Goal: Task Accomplishment & Management: Use online tool/utility

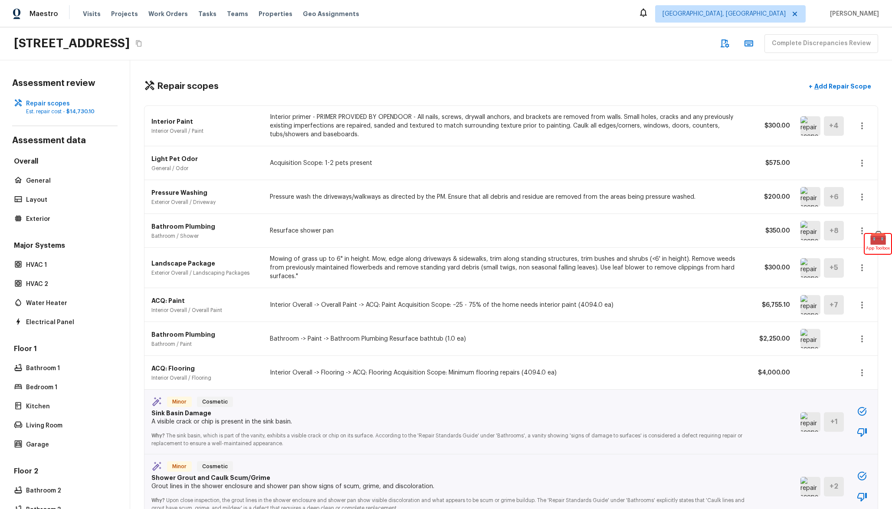
scroll to position [512, 0]
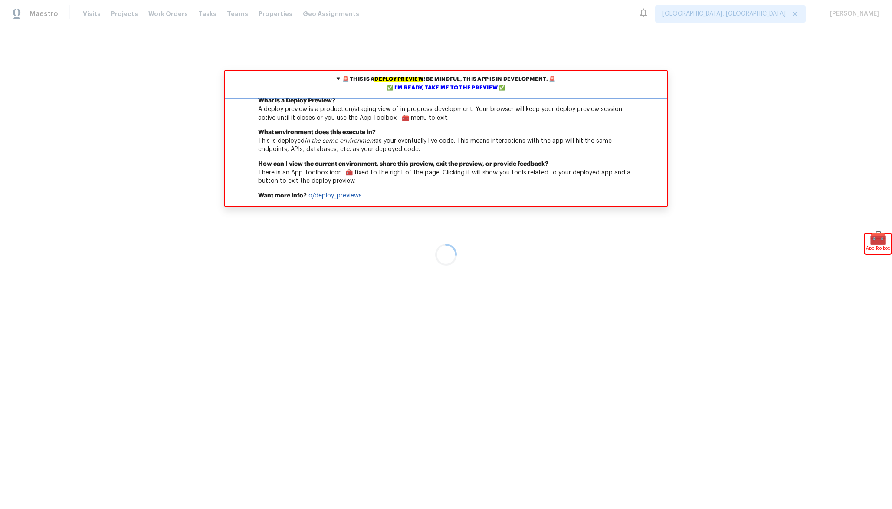
click at [449, 92] on div "✅ I'm ready, take me to the preview ✅" at bounding box center [446, 88] width 438 height 9
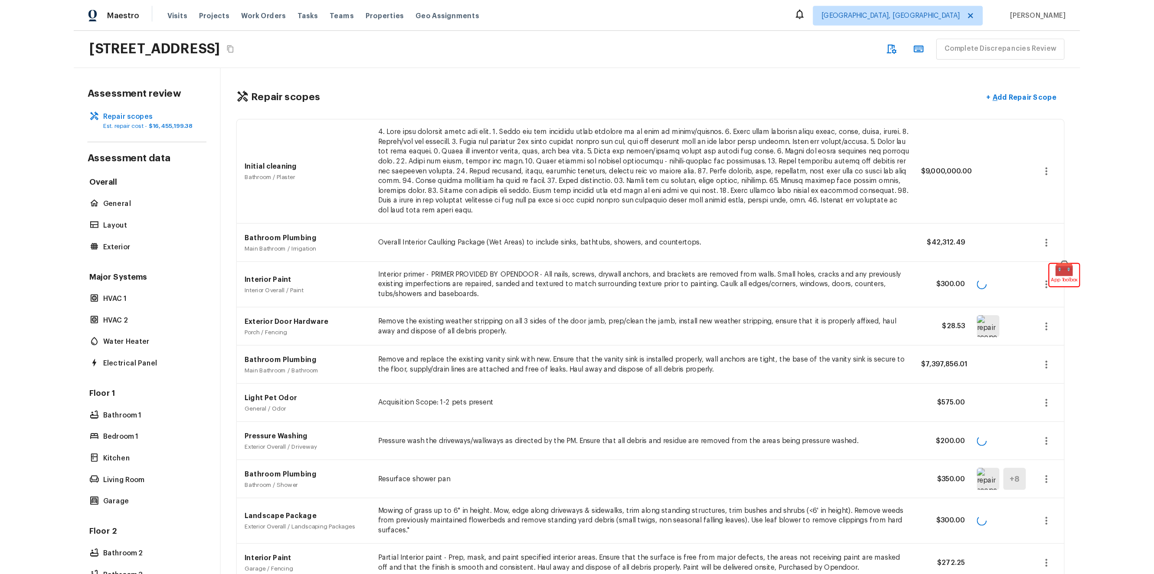
scroll to position [640, 0]
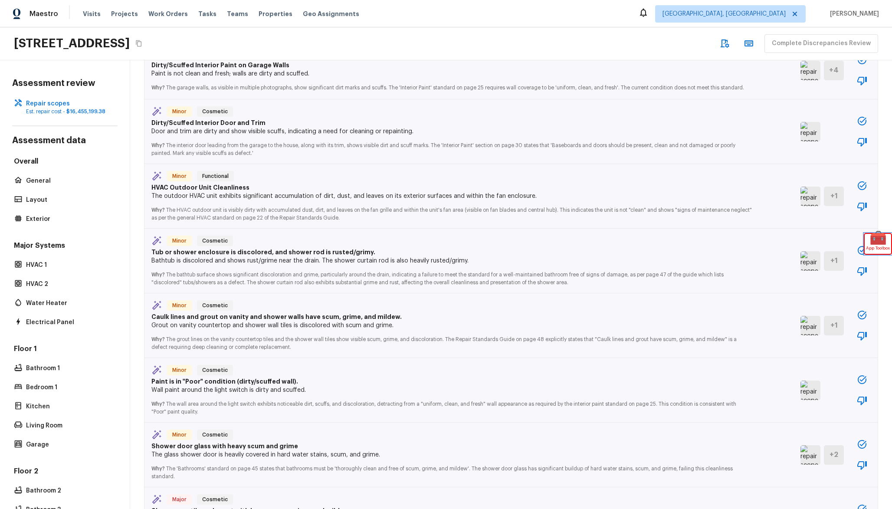
drag, startPoint x: 877, startPoint y: 239, endPoint x: 890, endPoint y: 392, distance: 154.2
click at [890, 392] on body "🚨 This is a deploy preview ! Be mindful, this app is in development. 🚨 ✅ I'm re…" at bounding box center [446, 254] width 892 height 509
click at [875, 294] on div "Minor Cosmetic Caulk lines and grout on vanity and shower walls have scum, grim…" at bounding box center [510, 325] width 733 height 65
click at [859, 252] on icon "button" at bounding box center [862, 250] width 10 height 10
click at [864, 187] on icon "button" at bounding box center [862, 185] width 10 height 10
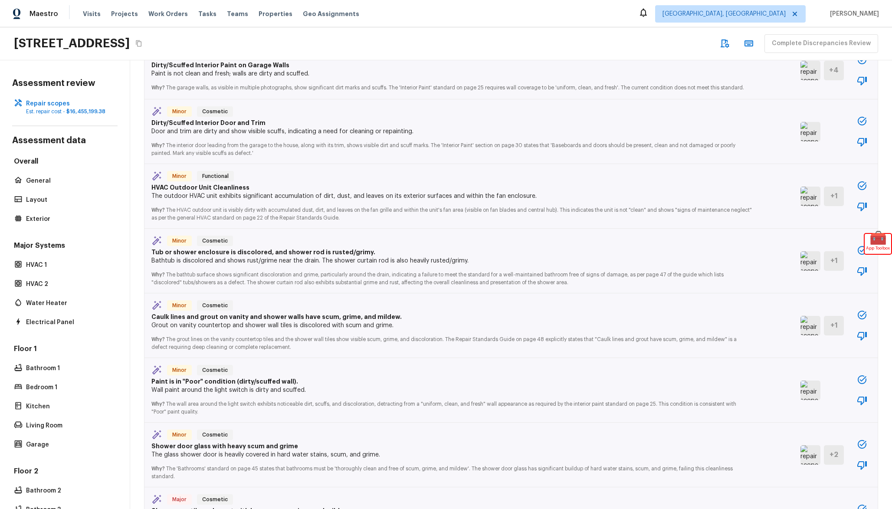
click at [864, 187] on icon "button" at bounding box center [862, 185] width 10 height 10
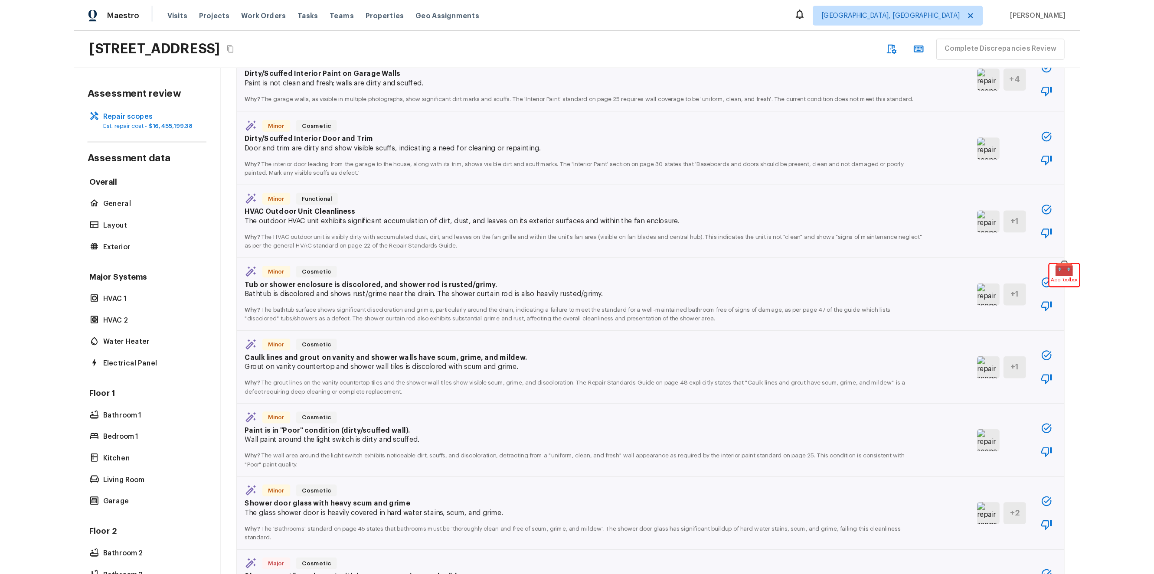
scroll to position [0, 0]
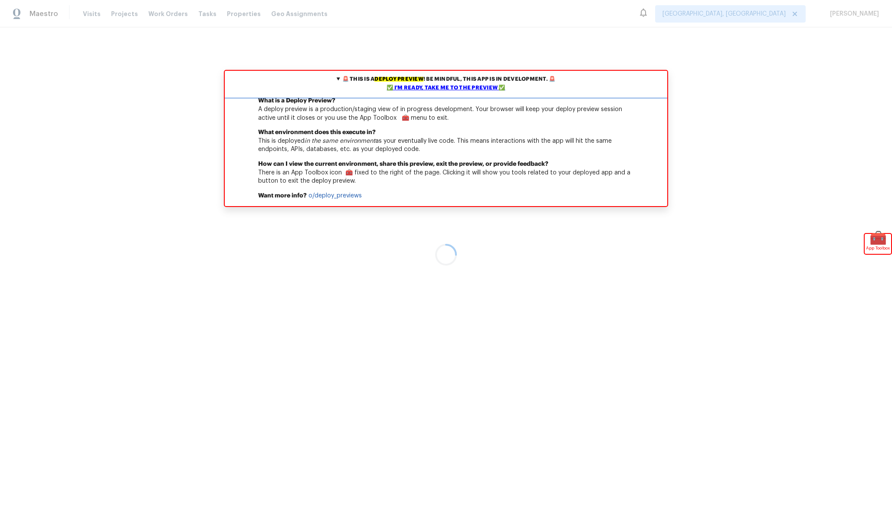
click at [458, 85] on div "✅ I'm ready, take me to the preview ✅" at bounding box center [446, 88] width 438 height 9
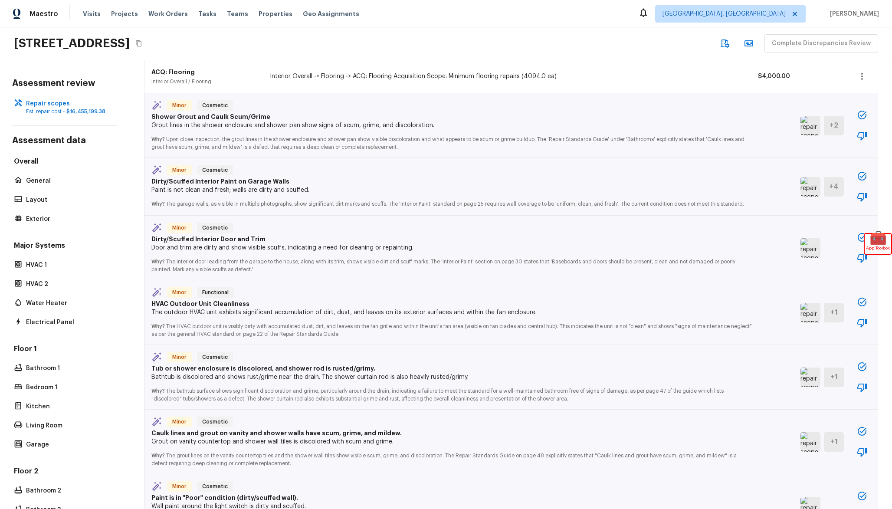
scroll to position [532, 0]
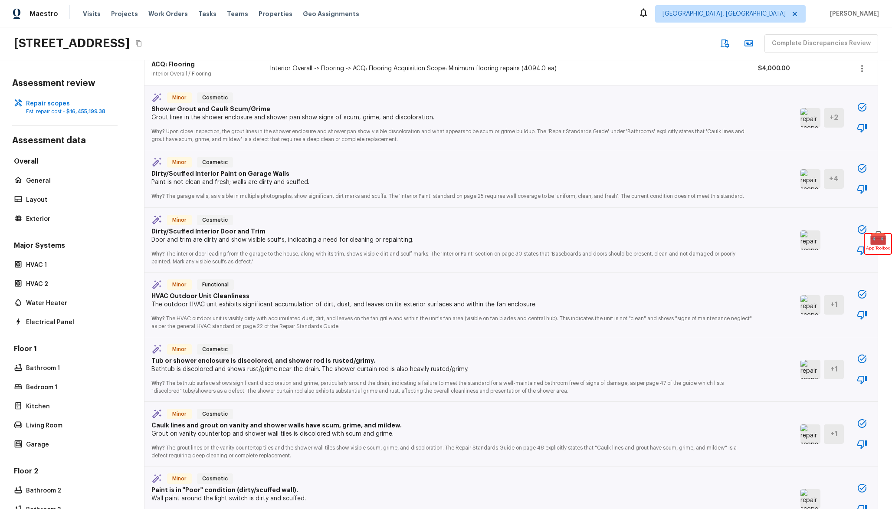
click at [865, 105] on icon "button" at bounding box center [862, 107] width 9 height 9
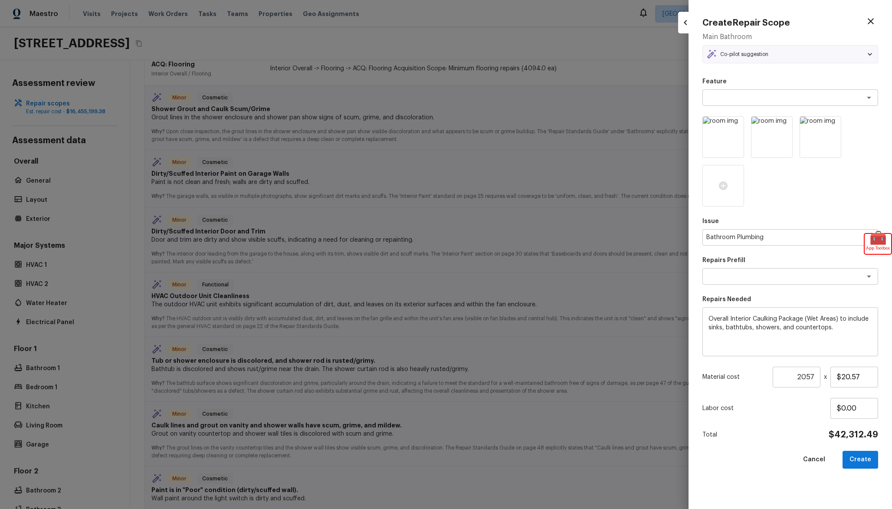
click at [586, 111] on div at bounding box center [446, 254] width 892 height 509
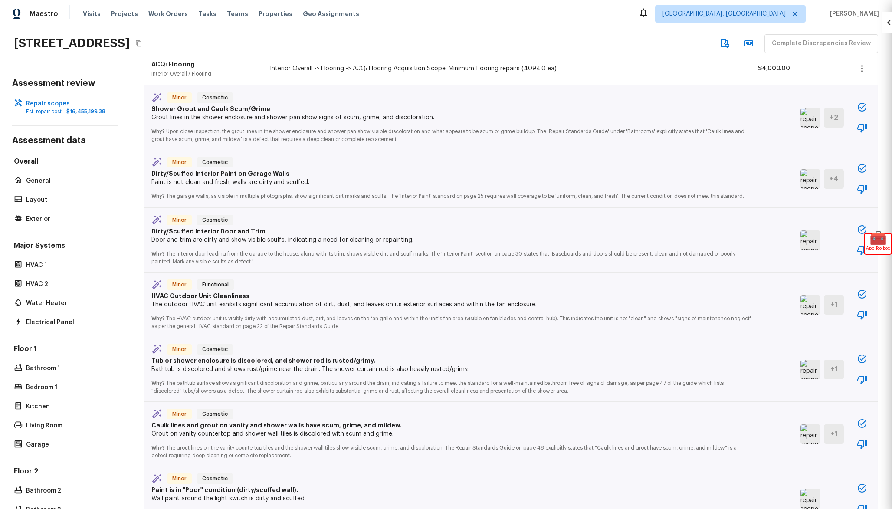
type input "1"
type input "$0.00"
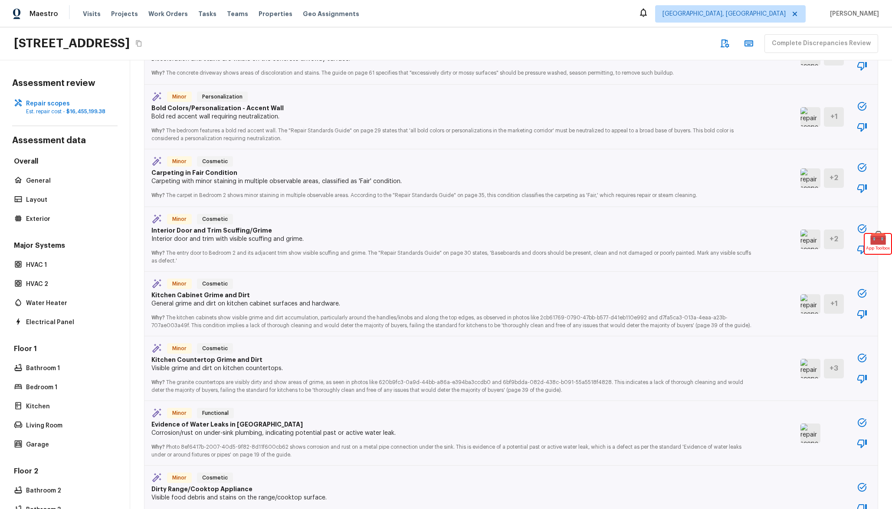
scroll to position [1475, 0]
click at [863, 296] on icon "button" at bounding box center [862, 292] width 10 height 10
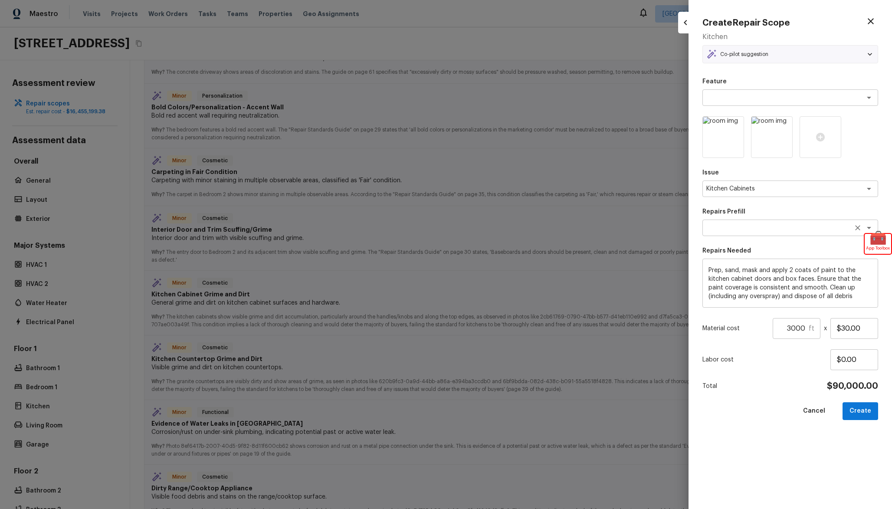
click at [744, 221] on div "x ​" at bounding box center [790, 227] width 176 height 16
click at [743, 208] on p "Repairs Prefill" at bounding box center [790, 211] width 176 height 9
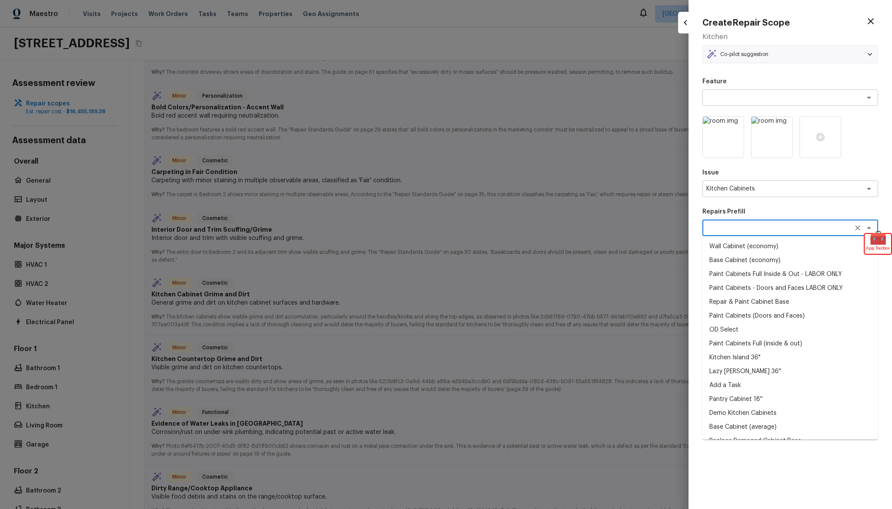
click at [749, 228] on textarea at bounding box center [778, 227] width 144 height 9
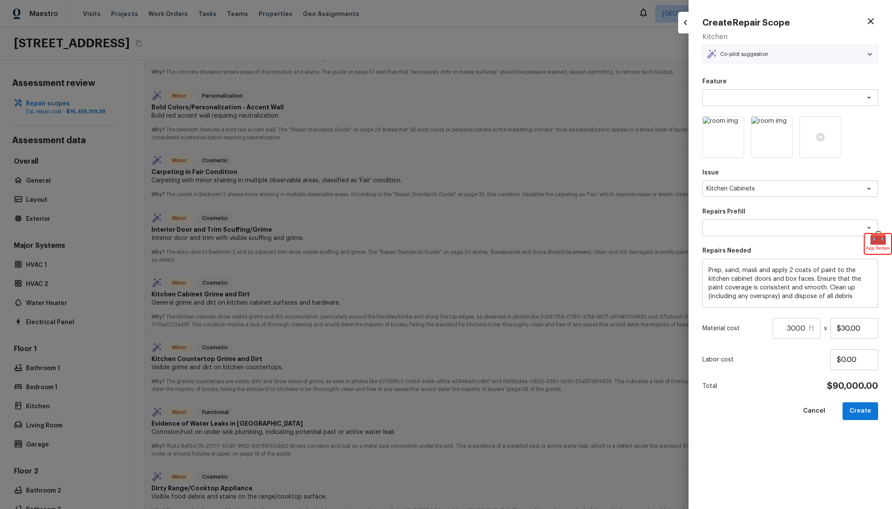
click at [764, 213] on p "Repairs Prefill" at bounding box center [790, 211] width 176 height 9
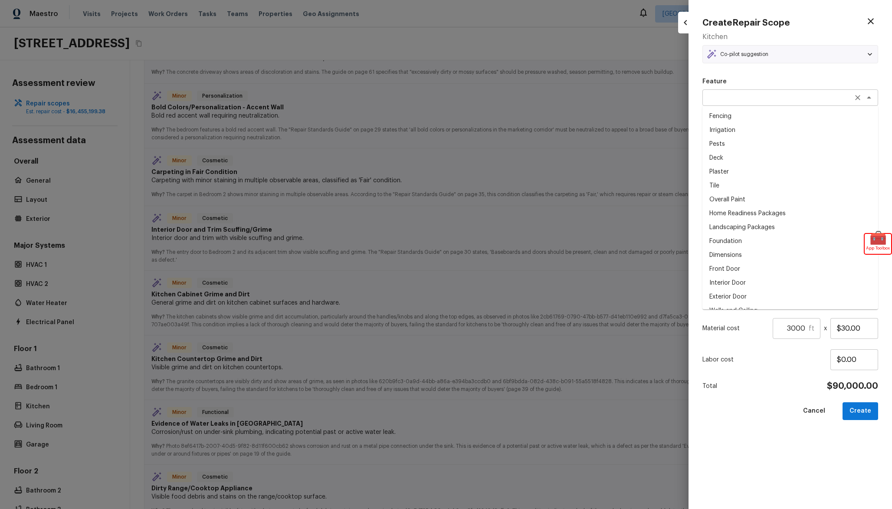
click at [725, 92] on div "x ​" at bounding box center [790, 97] width 176 height 16
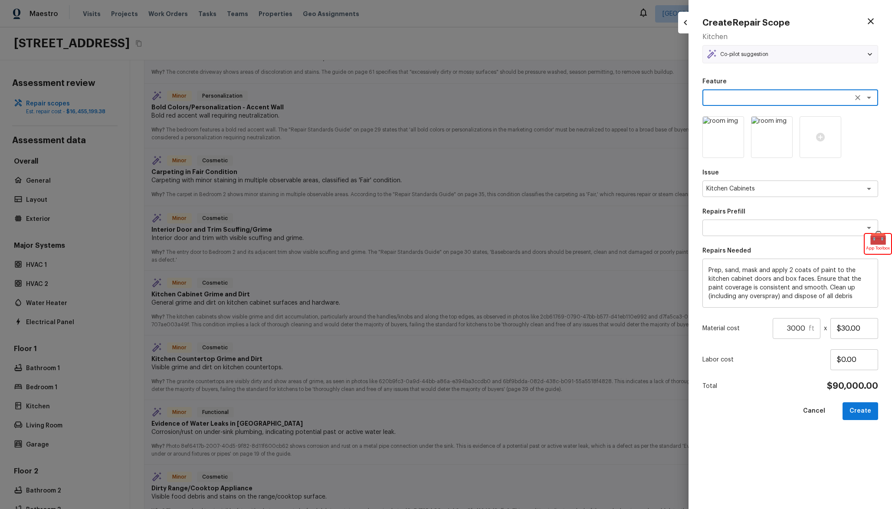
click at [584, 169] on div at bounding box center [446, 254] width 892 height 509
type input "1"
type input "$0.00"
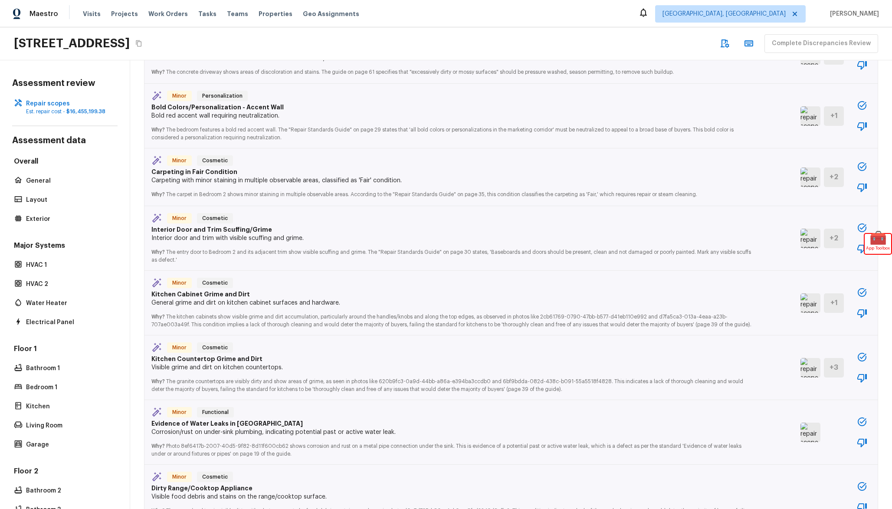
click at [864, 168] on icon "button" at bounding box center [862, 166] width 10 height 10
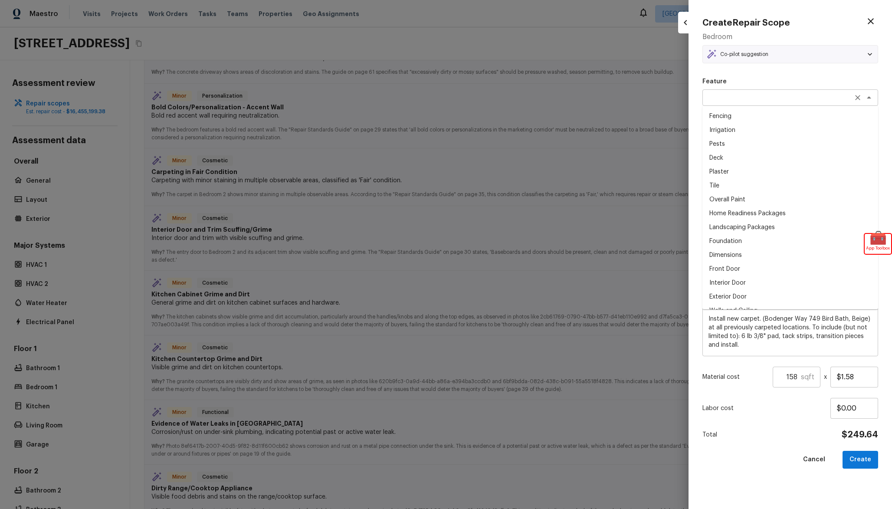
click at [799, 93] on div "x ​" at bounding box center [790, 97] width 176 height 16
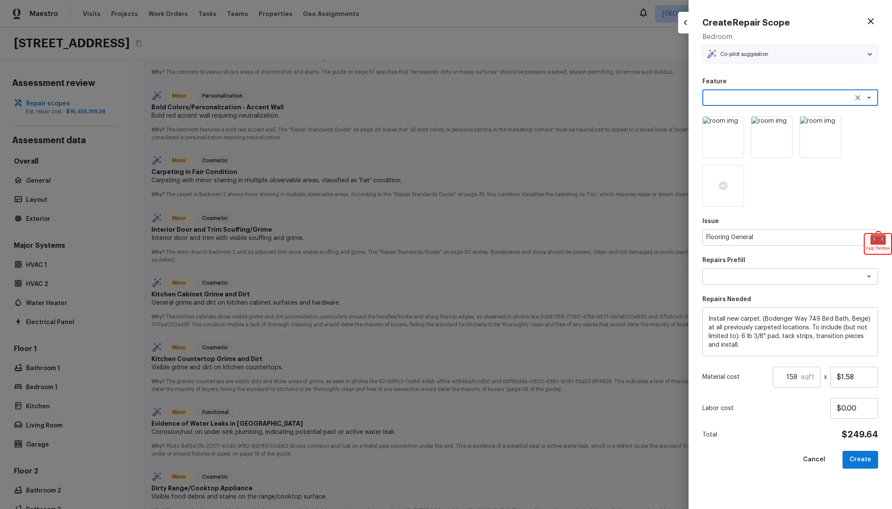
click at [720, 79] on p "Feature" at bounding box center [790, 81] width 176 height 9
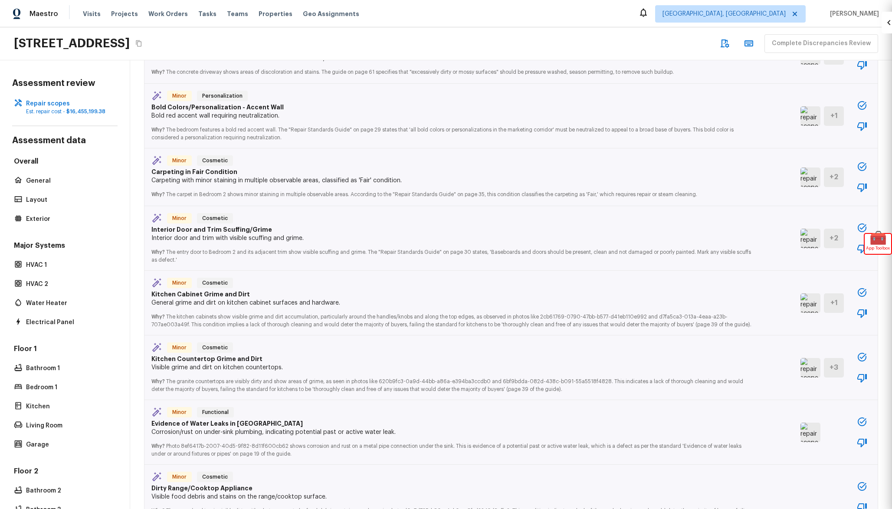
type input "1"
type input "$0.00"
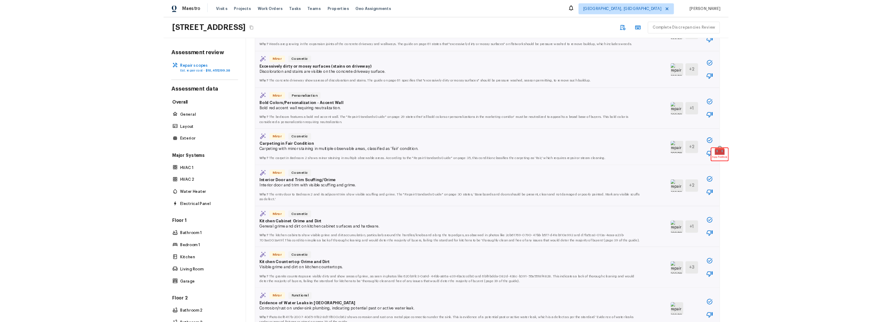
scroll to position [1292, 0]
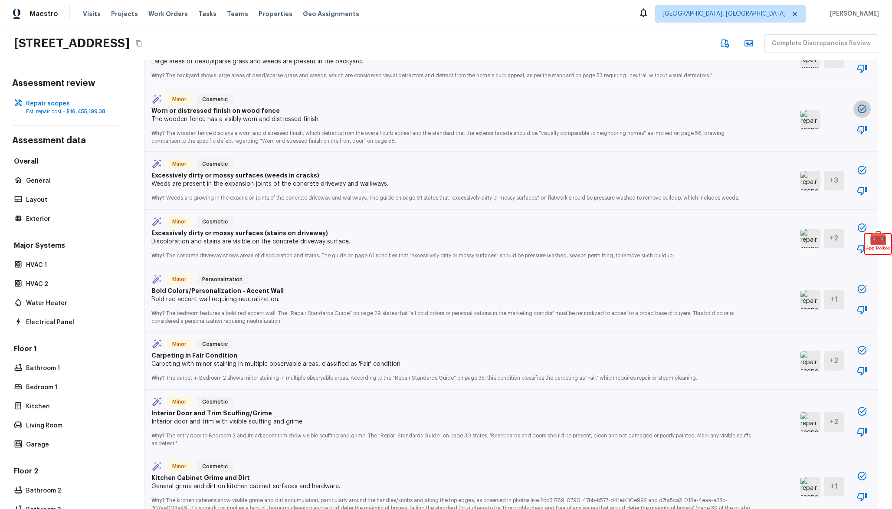
click at [863, 104] on icon "button" at bounding box center [862, 109] width 10 height 10
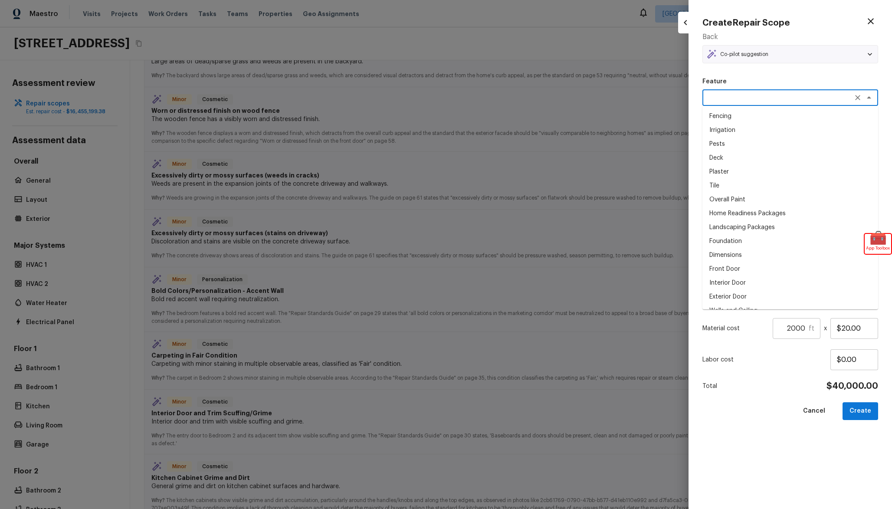
click at [828, 95] on textarea at bounding box center [778, 97] width 144 height 9
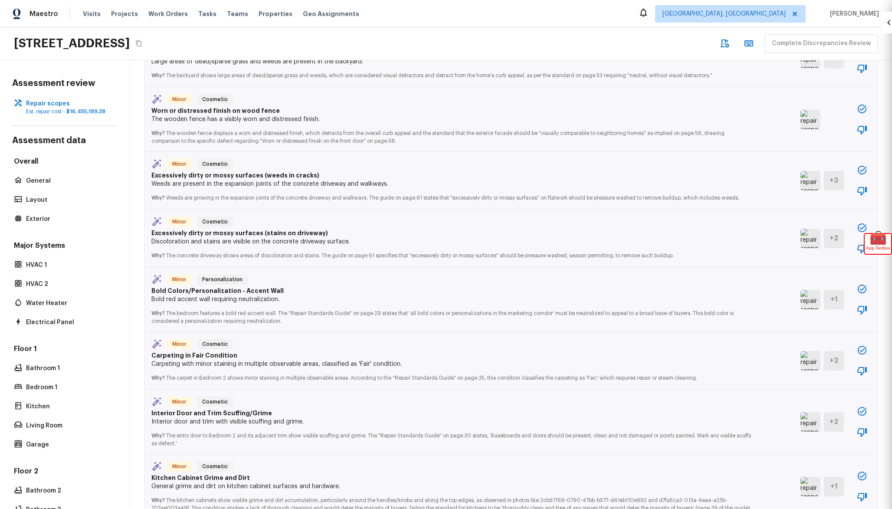
type input "1"
type input "$0.00"
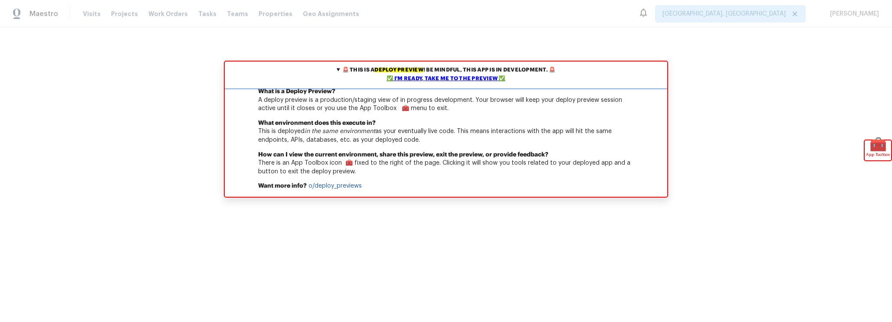
click at [483, 76] on div "✅ I'm ready, take me to the preview ✅" at bounding box center [446, 79] width 438 height 9
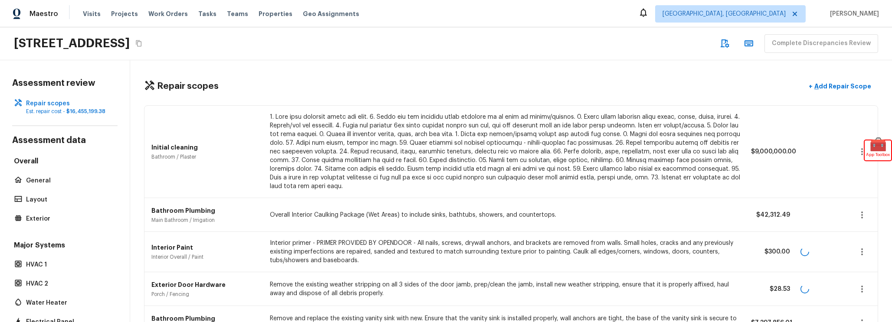
scroll to position [170, 0]
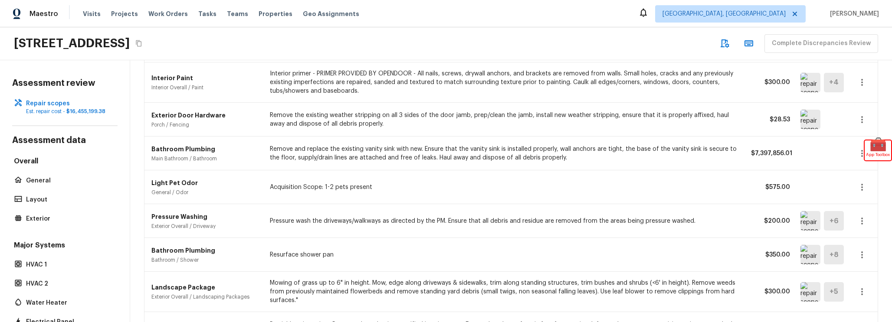
click at [815, 90] on img at bounding box center [810, 83] width 20 height 20
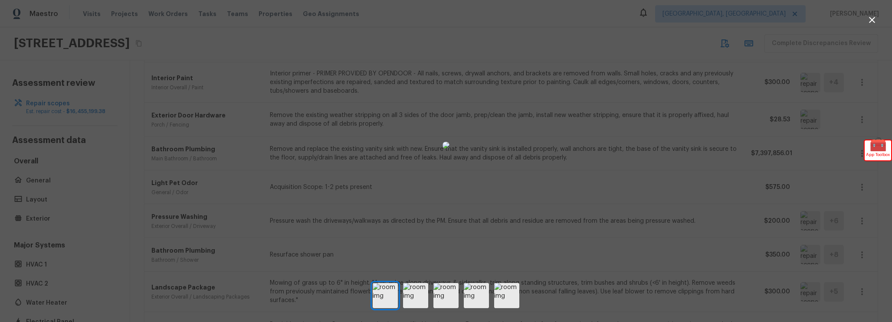
click at [707, 116] on div at bounding box center [446, 145] width 892 height 262
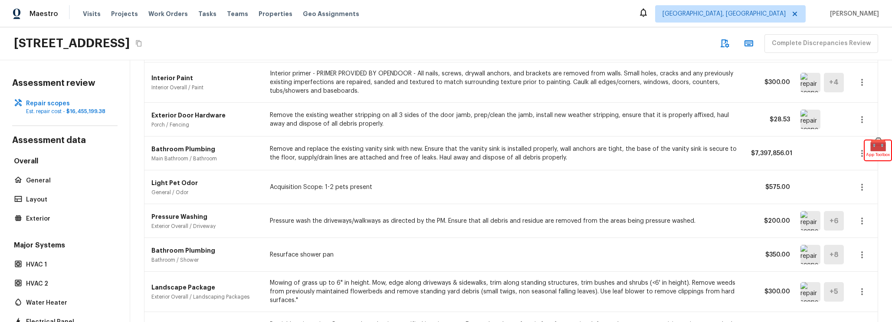
click at [804, 218] on img at bounding box center [810, 221] width 20 height 20
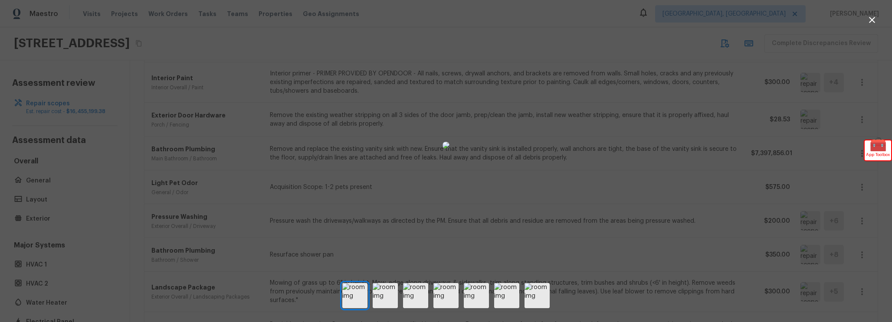
click at [712, 204] on div at bounding box center [446, 145] width 892 height 262
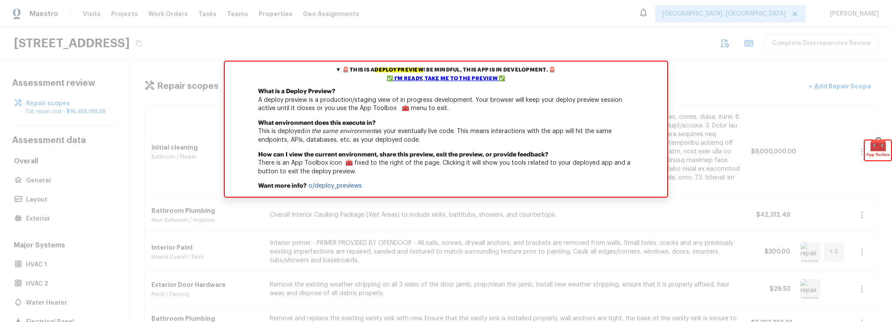
click at [774, 268] on div "Interior Paint Interior Overall / Paint Interior primer - PRIMER PROVIDED BY OP…" at bounding box center [510, 252] width 733 height 40
click at [492, 79] on div "✅ I'm ready, take me to the preview ✅" at bounding box center [446, 79] width 438 height 9
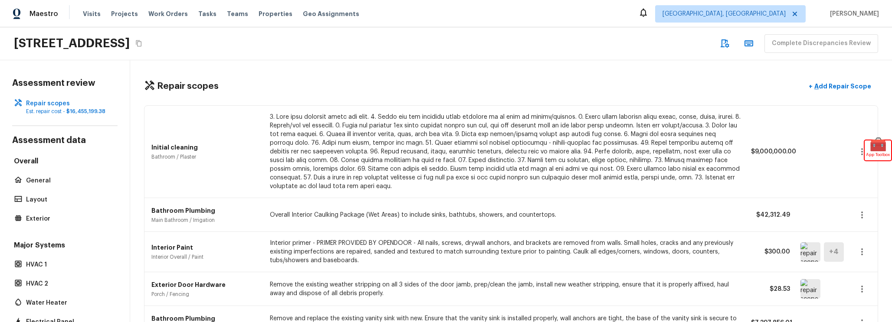
click at [807, 250] on img at bounding box center [810, 252] width 20 height 20
click at [870, 252] on button "button" at bounding box center [861, 251] width 17 height 17
click at [852, 252] on li "Edit" at bounding box center [858, 247] width 56 height 26
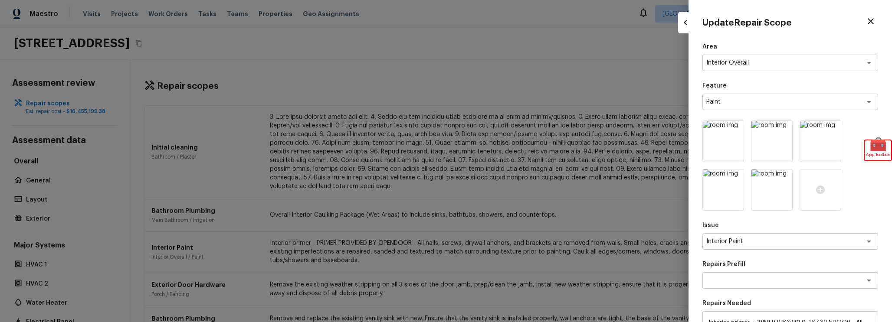
type input "1"
type input "$0.00"
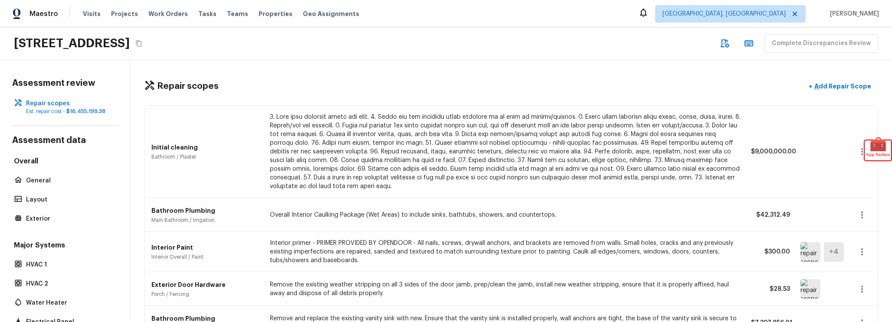
click at [806, 249] on img at bounding box center [810, 252] width 20 height 20
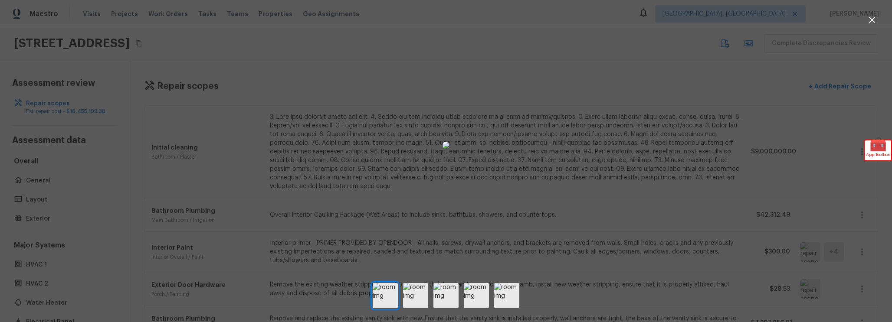
click at [821, 242] on div at bounding box center [446, 145] width 892 height 262
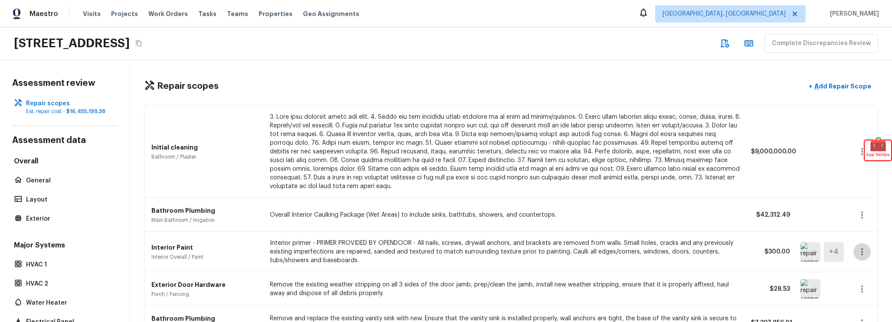
click at [864, 252] on icon "button" at bounding box center [862, 252] width 10 height 10
click at [845, 243] on li "Edit" at bounding box center [858, 247] width 56 height 26
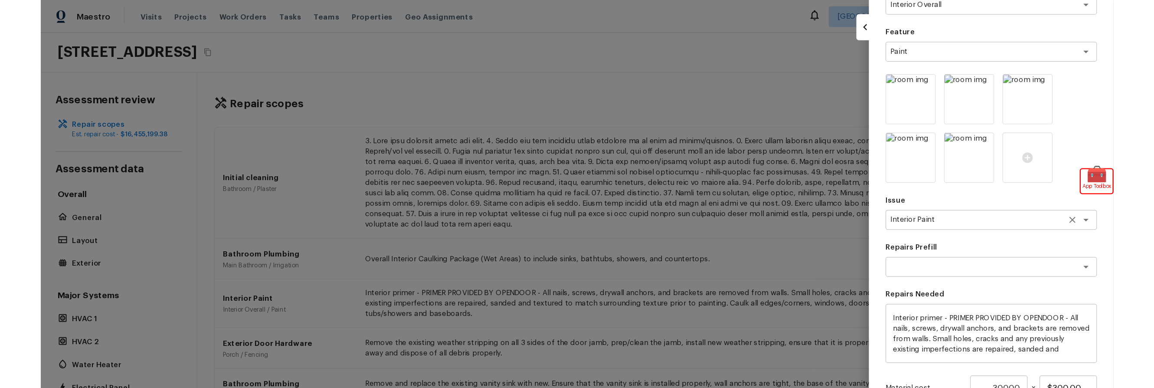
scroll to position [64, 0]
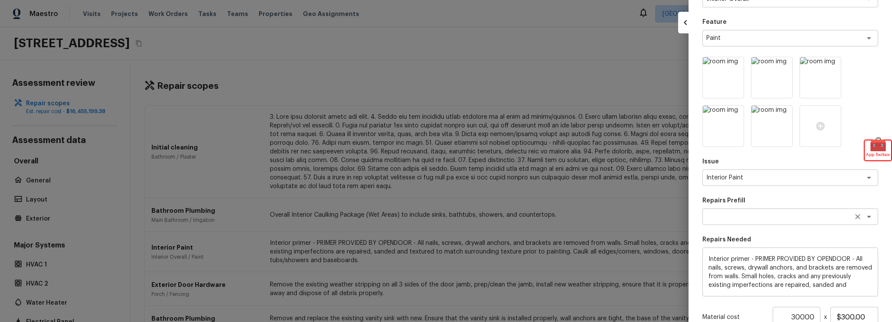
click at [751, 218] on textarea at bounding box center [778, 217] width 144 height 9
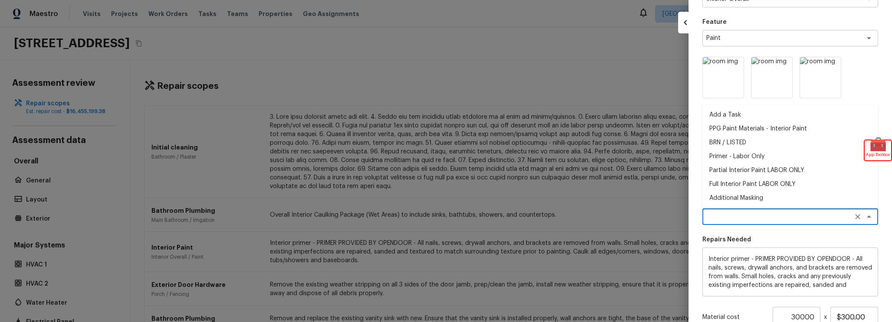
click at [751, 218] on textarea at bounding box center [778, 217] width 144 height 9
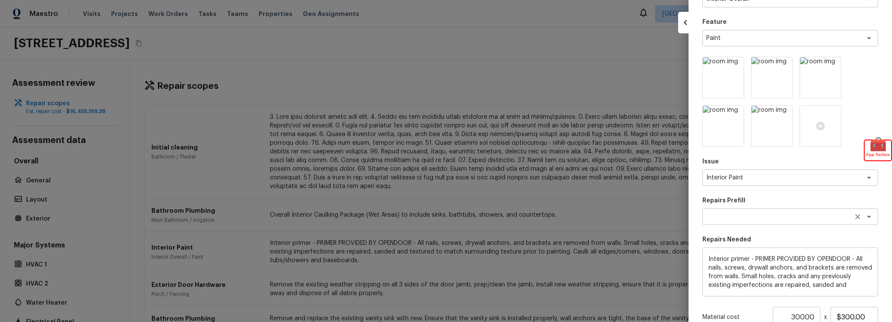
click at [772, 223] on div "x ​" at bounding box center [790, 217] width 176 height 16
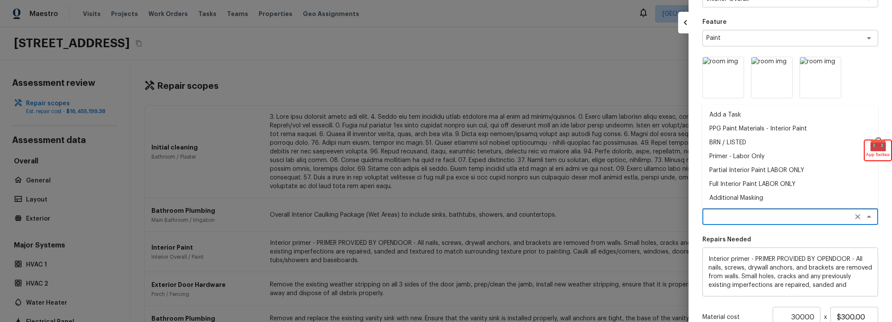
click at [762, 204] on li "Additional Masking" at bounding box center [790, 198] width 176 height 14
type textarea "Additional Masking"
type textarea "Additional masking/prep costs."
type input "$0.61"
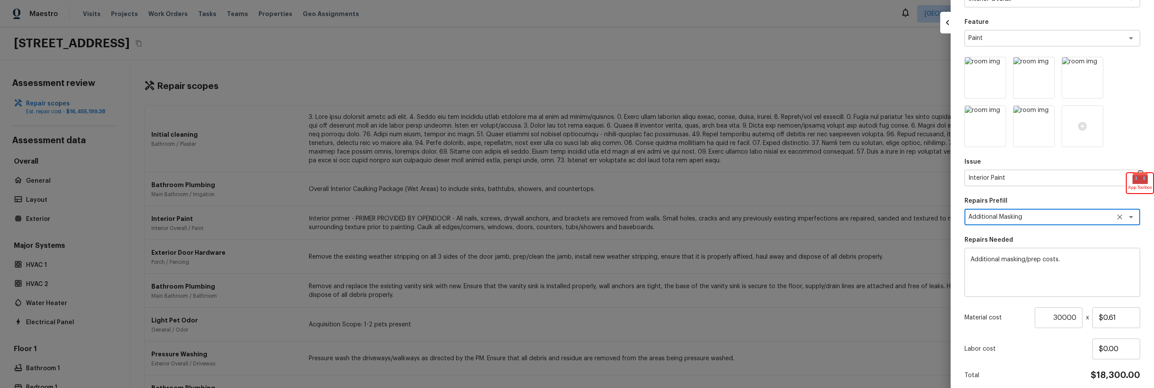
click at [270, 167] on div at bounding box center [577, 194] width 1154 height 388
type input "1"
type input "$0.00"
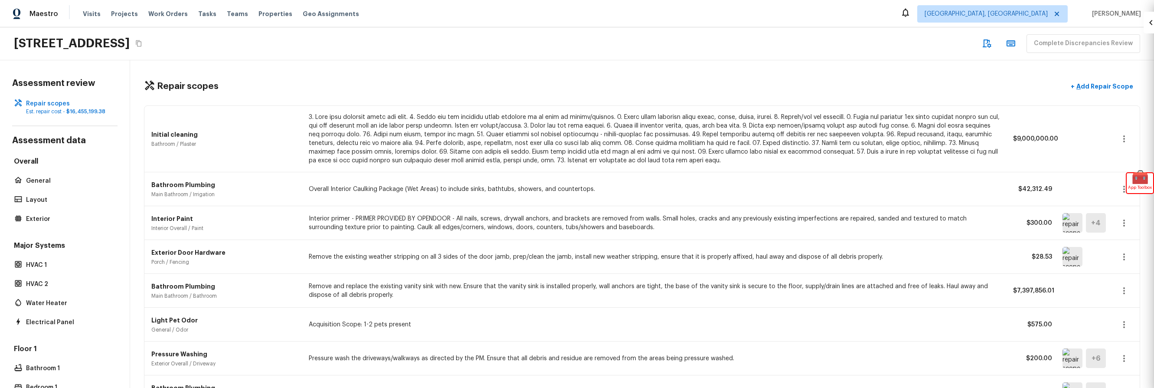
scroll to position [50, 0]
click at [395, 187] on p "Overall Interior Caulking Package (Wet Areas) to include sinks, bathtubs, showe…" at bounding box center [656, 189] width 694 height 9
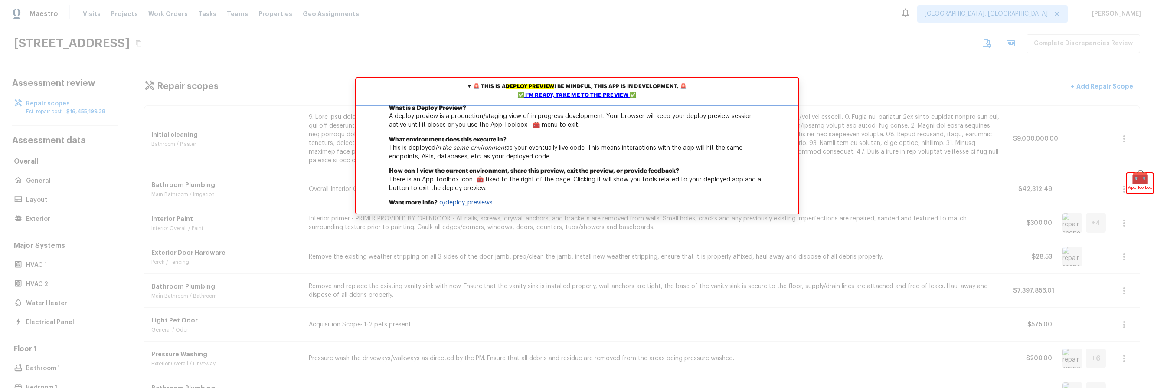
click at [591, 94] on div "✅ I'm ready, take me to the preview ✅" at bounding box center [577, 95] width 438 height 9
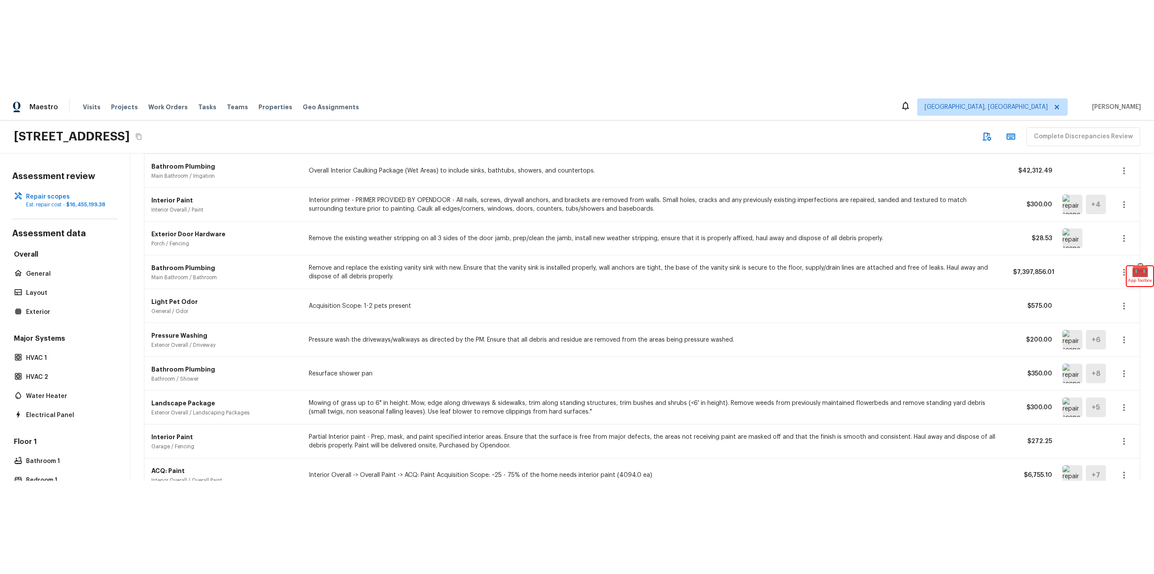
scroll to position [236, 0]
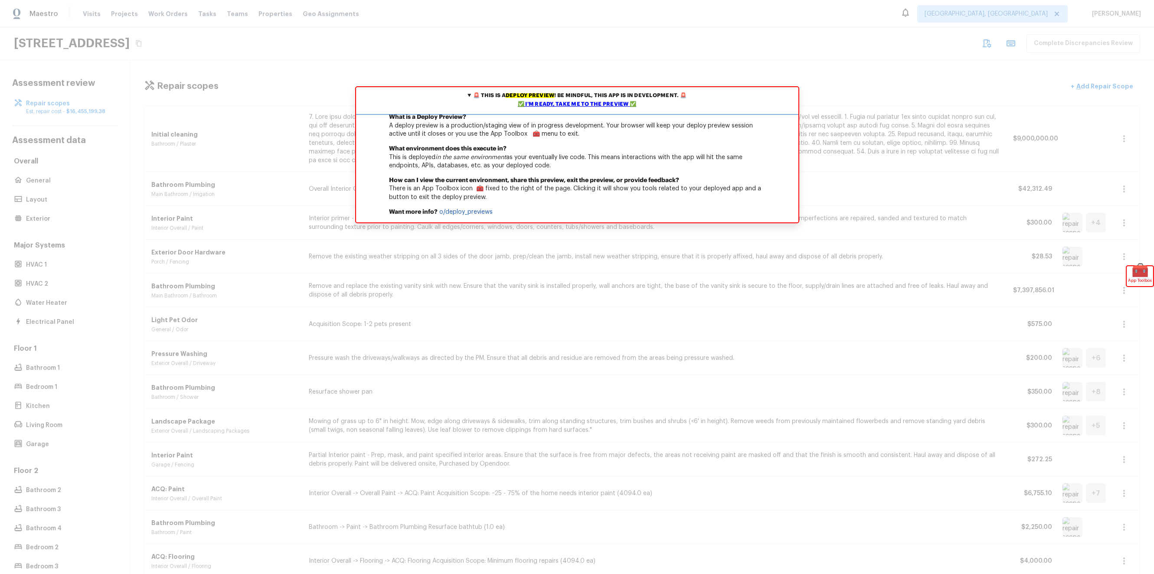
click at [556, 104] on div "✅ I'm ready, take me to the preview ✅" at bounding box center [577, 104] width 438 height 9
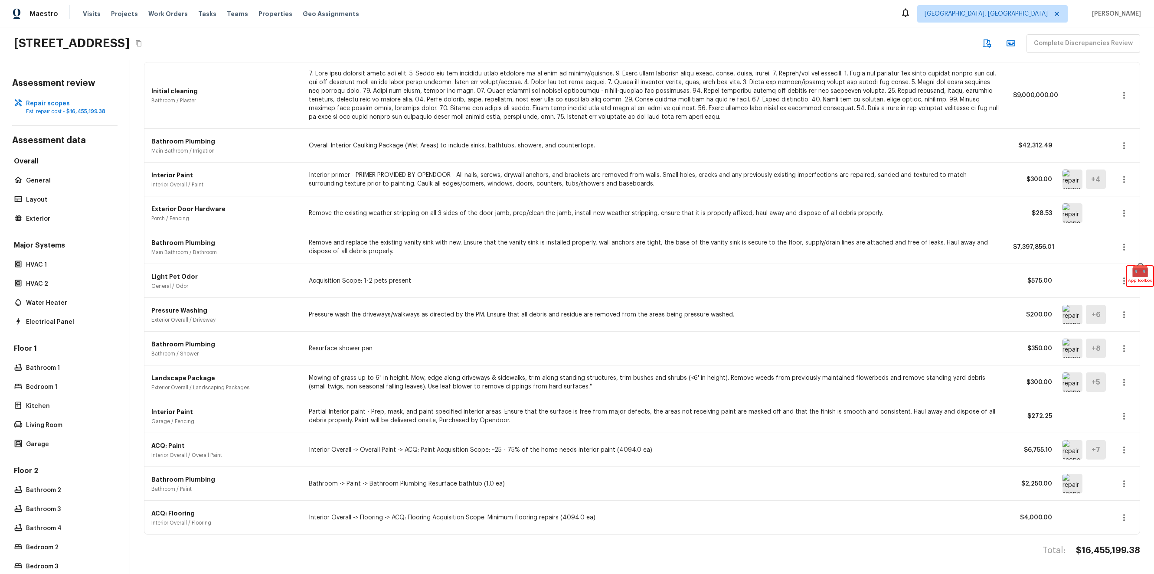
scroll to position [7, 0]
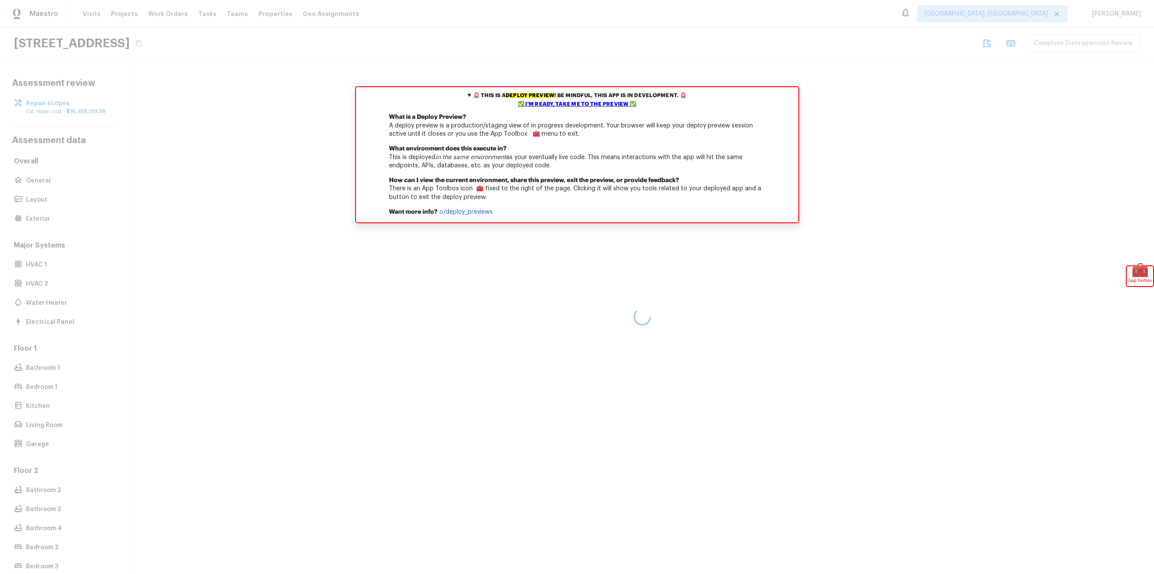
scroll to position [7, 0]
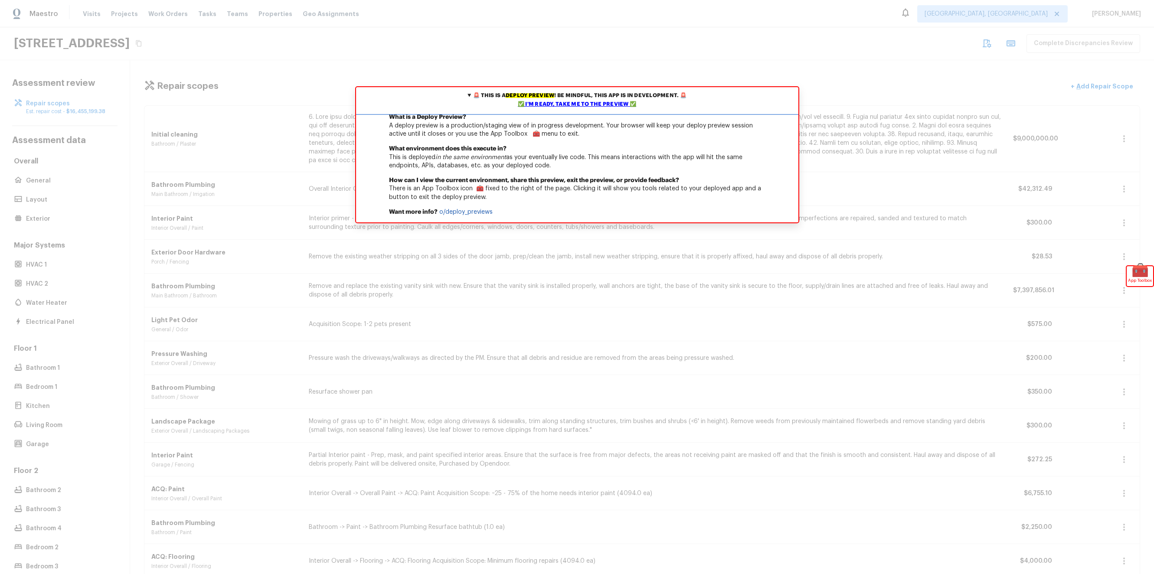
click at [598, 106] on div "✅ I'm ready, take me to the preview ✅" at bounding box center [577, 104] width 438 height 9
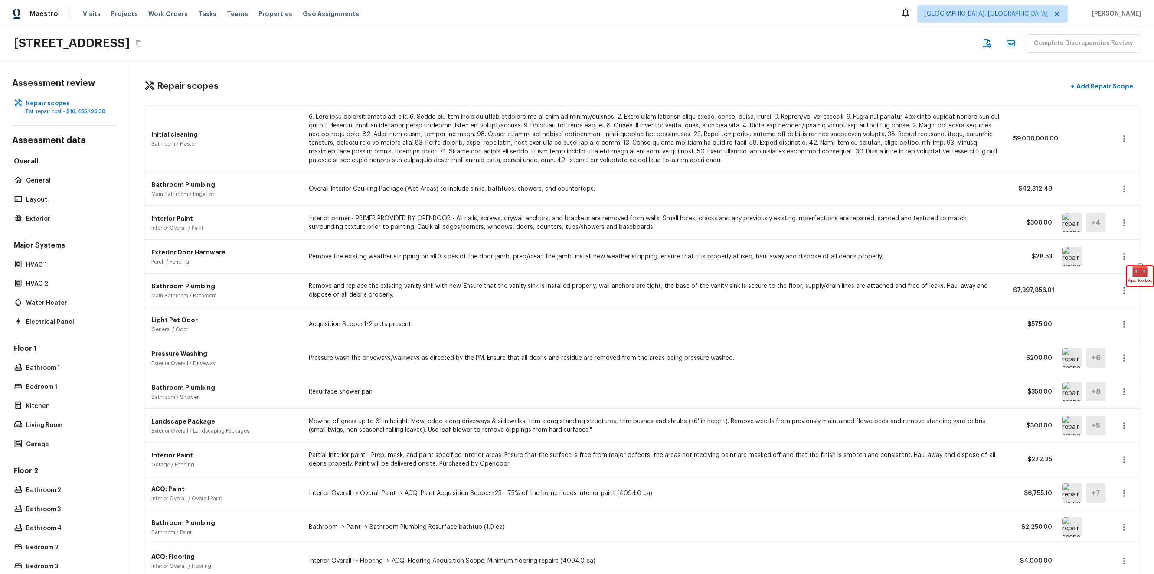
scroll to position [0, 0]
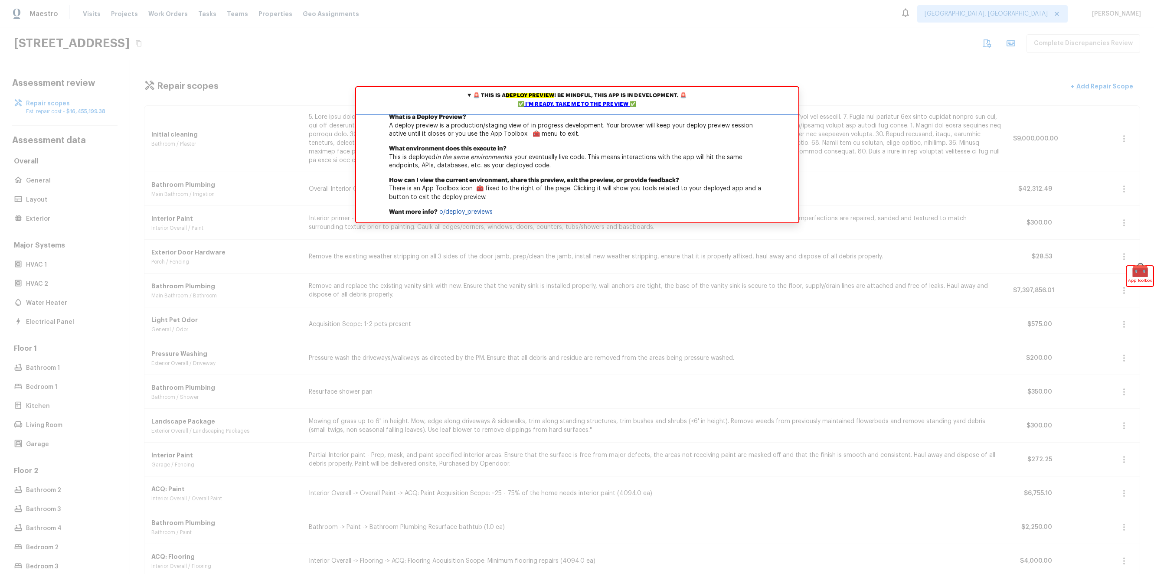
click at [535, 108] on div "✅ I'm ready, take me to the preview ✅" at bounding box center [577, 104] width 438 height 9
